Goal: Information Seeking & Learning: Learn about a topic

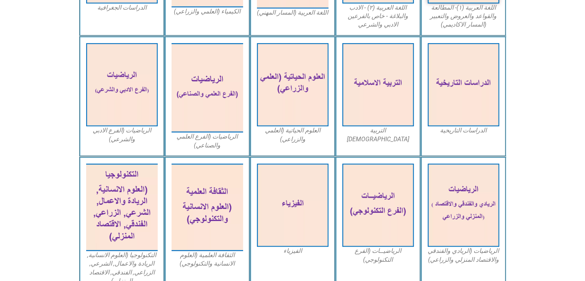
scroll to position [328, 0]
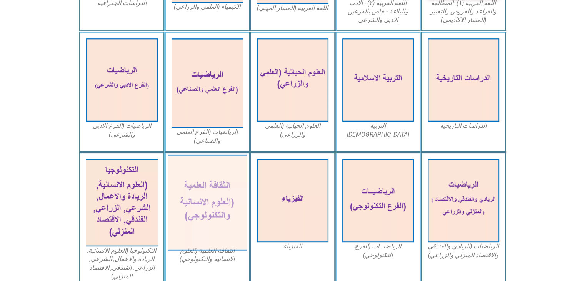
click at [223, 207] on img at bounding box center [207, 203] width 79 height 96
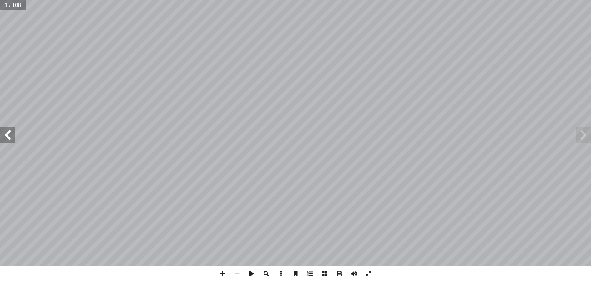
click at [15, 140] on span at bounding box center [7, 134] width 15 height 15
click at [4, 140] on span at bounding box center [7, 134] width 15 height 15
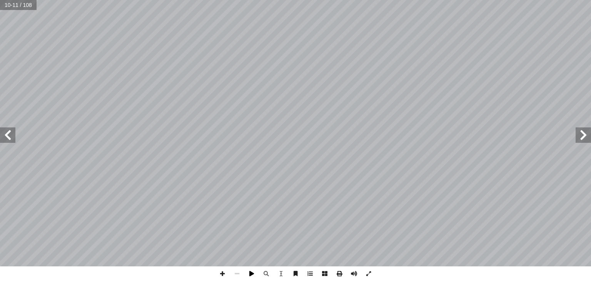
click at [250, 273] on span at bounding box center [251, 273] width 15 height 15
click at [12, 135] on span at bounding box center [7, 134] width 15 height 15
click at [223, 272] on span at bounding box center [222, 273] width 15 height 15
click at [220, 270] on span at bounding box center [222, 273] width 15 height 15
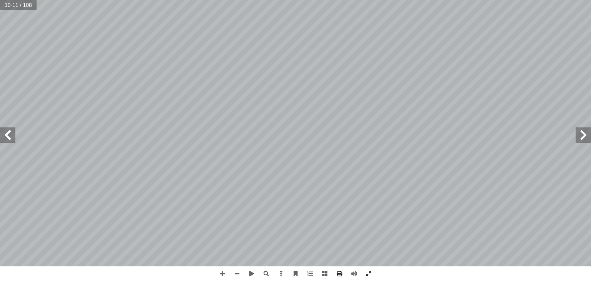
click at [427, 70] on html "الصفحة الرئيسية الصف الأول الصف الثاني الصف الثالث الصف الرابع الصف الخامس الصف…" at bounding box center [295, 35] width 591 height 70
click at [12, 140] on span at bounding box center [7, 134] width 15 height 15
click at [586, 133] on span at bounding box center [583, 134] width 15 height 15
click at [7, 144] on div "6 نواع البوليمرات: أ ا ٢ ١ ١ تية: آ نواع ال� أ لى ال� إ ا تقسم البوليمرات حسب م…" at bounding box center [295, 133] width 591 height 266
click at [8, 137] on span at bounding box center [7, 134] width 15 height 15
